Goal: Information Seeking & Learning: Learn about a topic

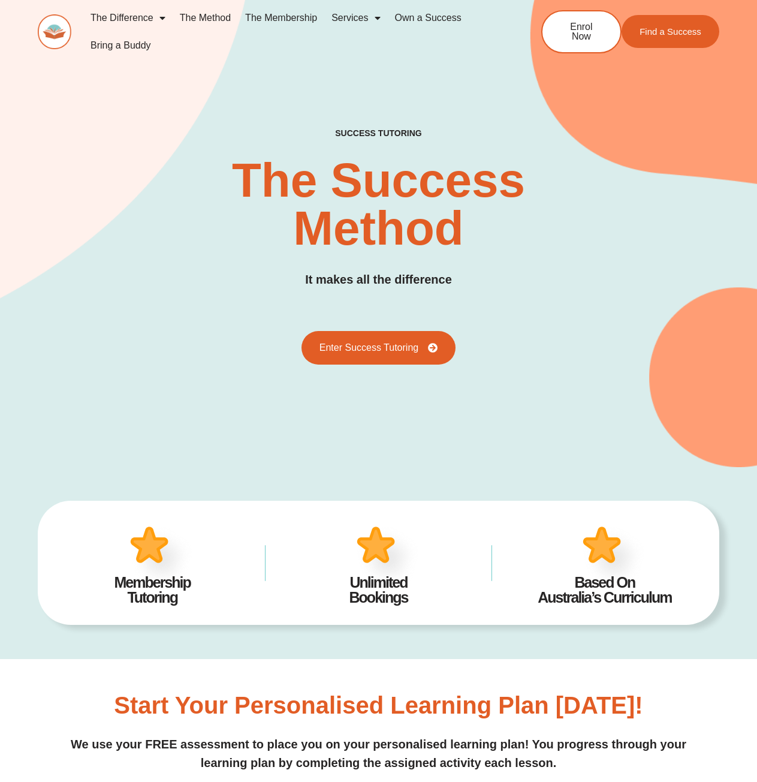
click at [210, 19] on link "The Method" at bounding box center [205, 18] width 65 height 28
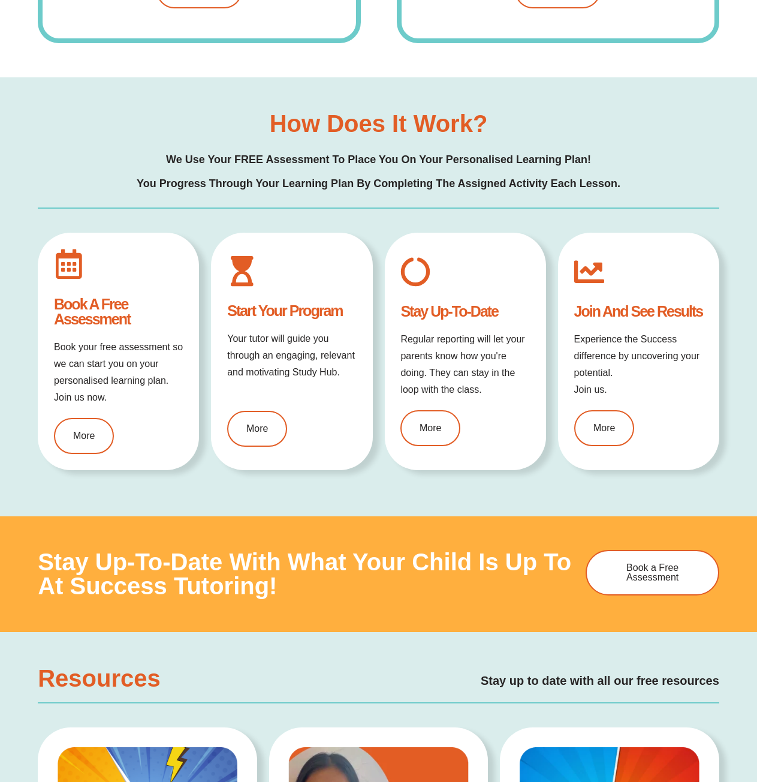
scroll to position [1079, 0]
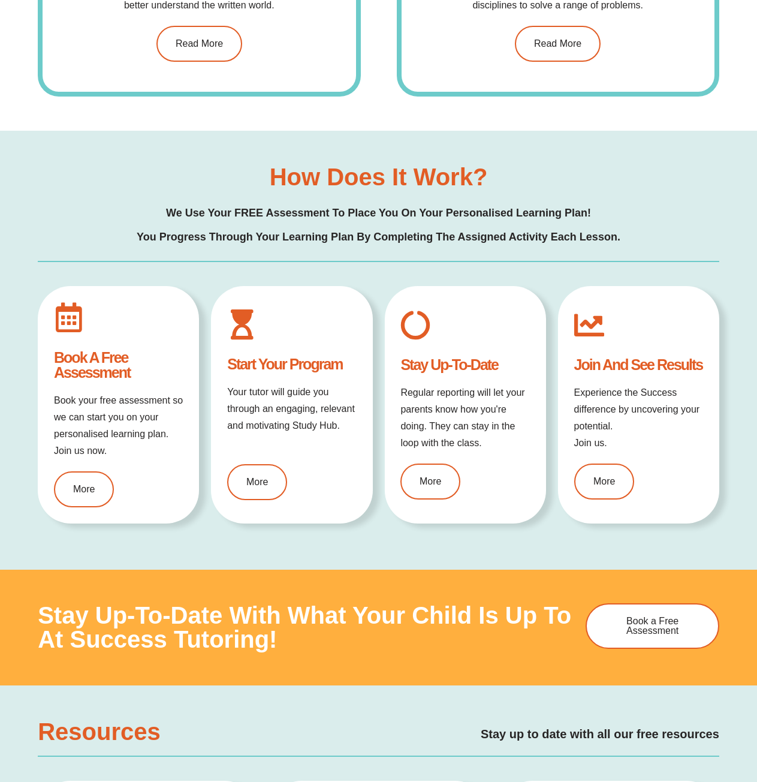
scroll to position [1079, 0]
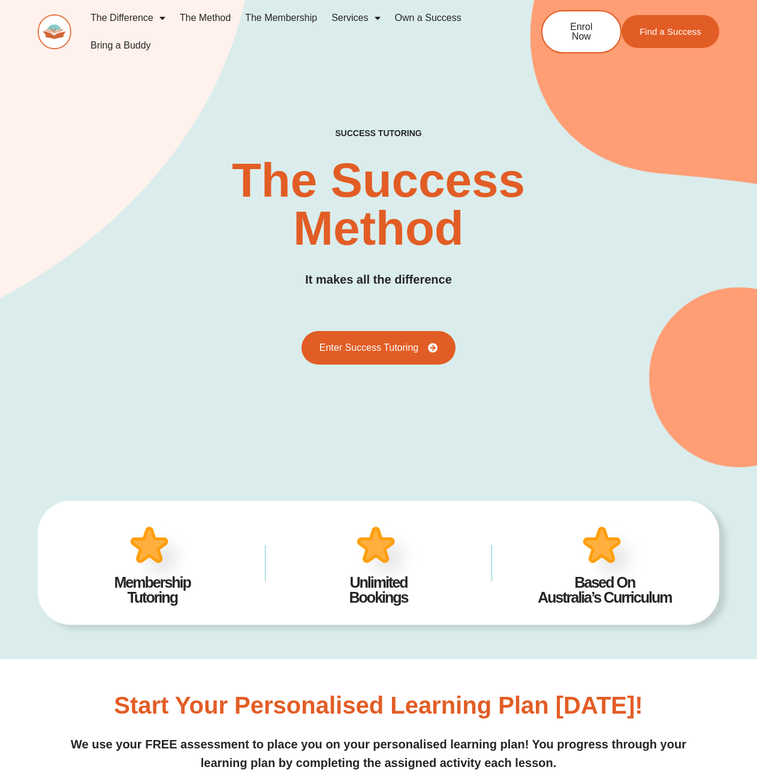
click at [204, 14] on link "The Method" at bounding box center [205, 18] width 65 height 28
click at [372, 19] on span "Menu" at bounding box center [375, 18] width 12 height 22
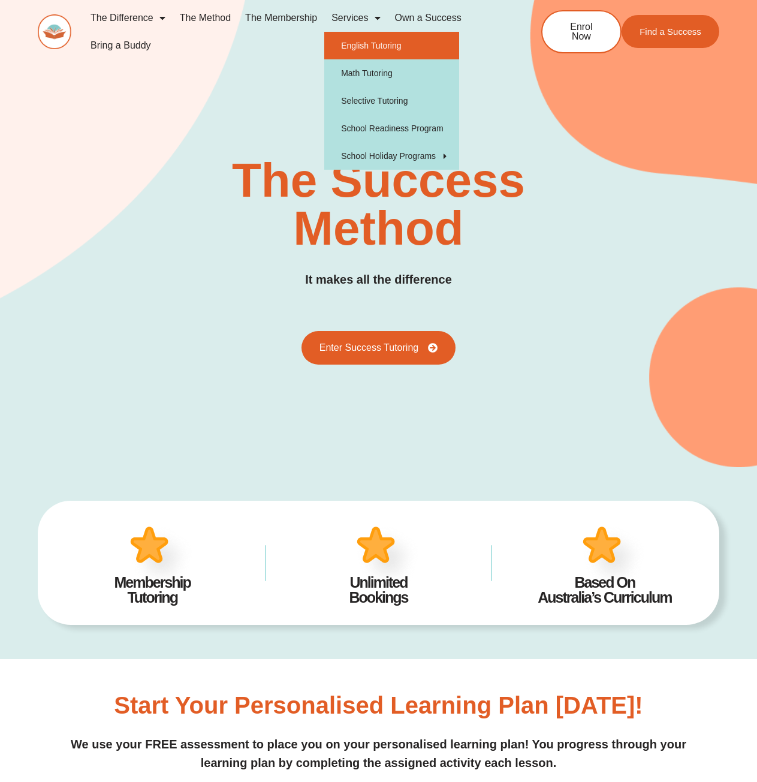
click at [372, 49] on link "English Tutoring" at bounding box center [391, 46] width 135 height 28
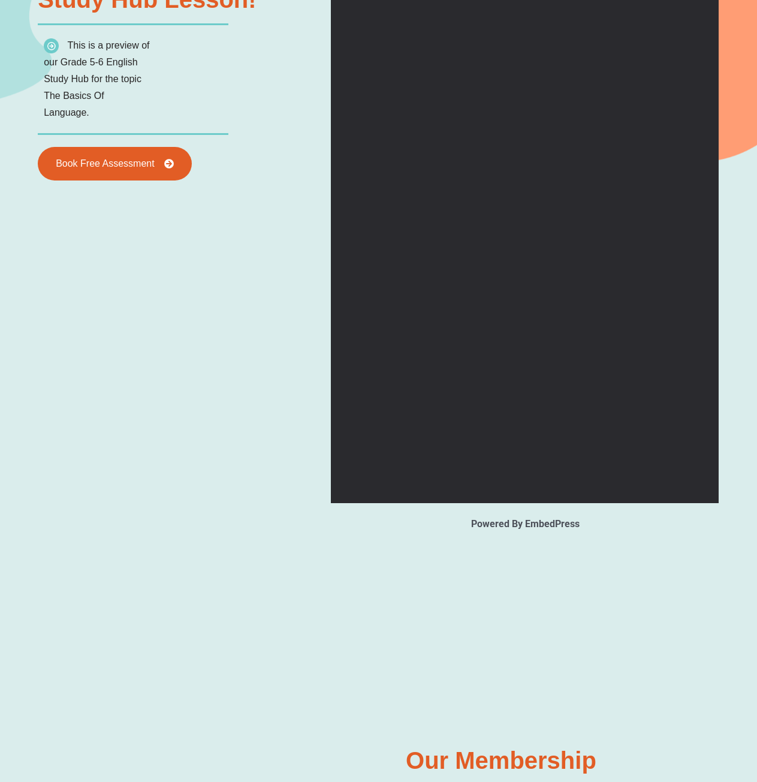
scroll to position [1139, 0]
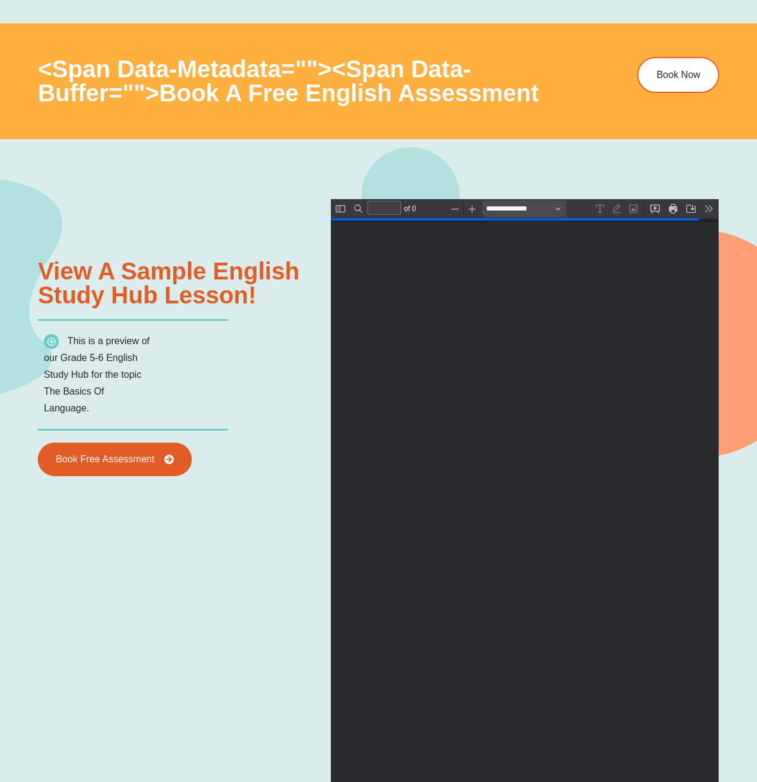
type input "*"
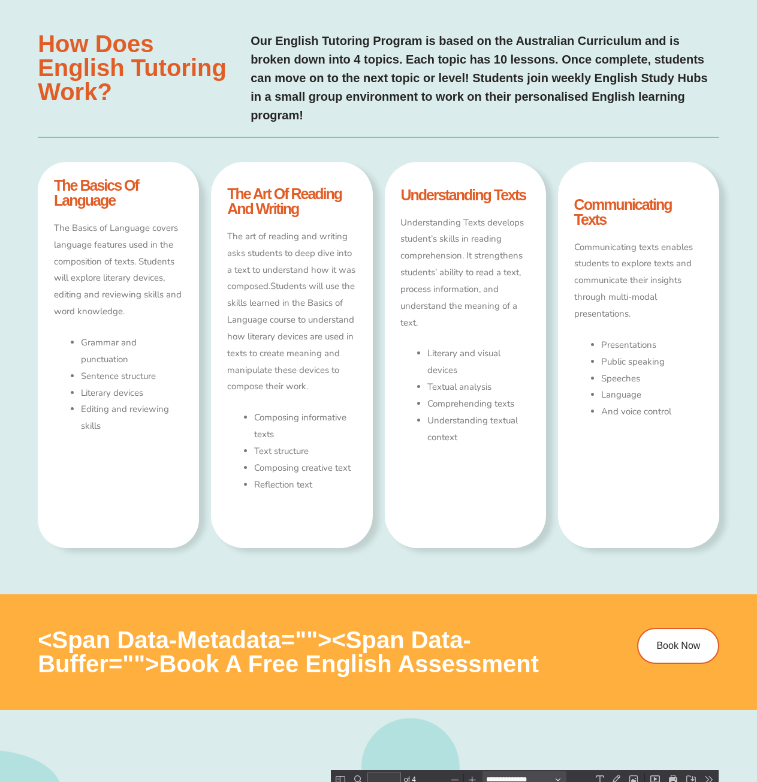
scroll to position [539, 0]
